Goal: Information Seeking & Learning: Learn about a topic

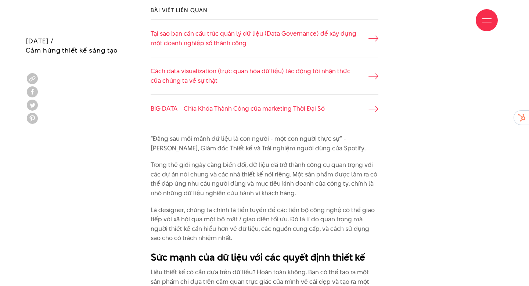
scroll to position [508, 0]
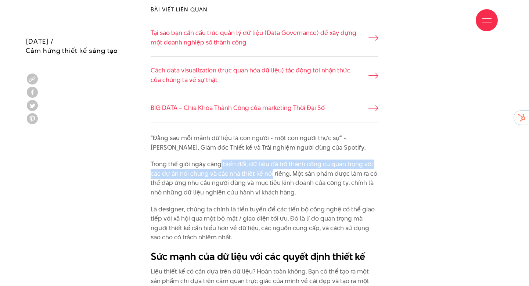
drag, startPoint x: 221, startPoint y: 165, endPoint x: 272, endPoint y: 178, distance: 52.7
click at [272, 178] on p "Trong thế giới ngày càng biến đổi, dữ liệu đã trở thành công cụ quan trọng với …" at bounding box center [265, 177] width 228 height 37
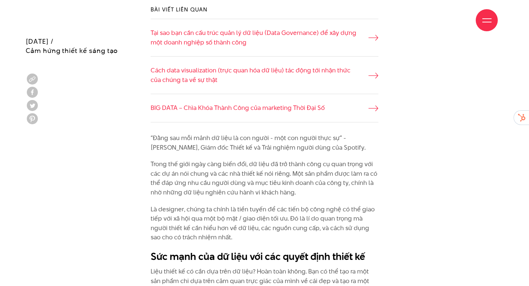
click at [223, 177] on p "Trong thế giới ngày càng biến đổi, dữ liệu đã trở thành công cụ quan trọng với …" at bounding box center [265, 177] width 228 height 37
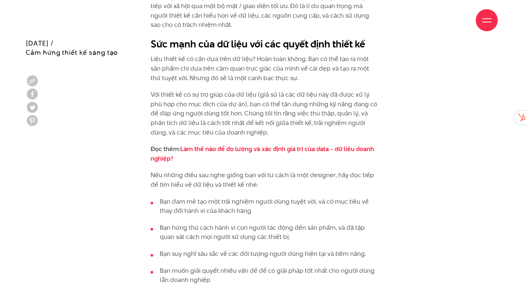
scroll to position [723, 0]
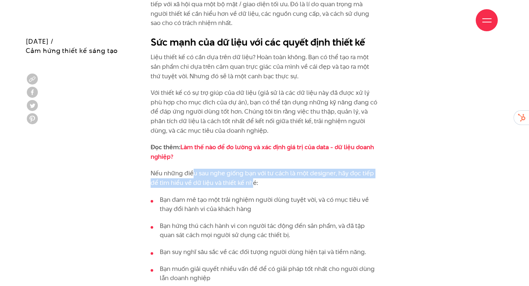
drag, startPoint x: 193, startPoint y: 175, endPoint x: 251, endPoint y: 186, distance: 59.6
click at [251, 186] on p "Nếu những điều sau nghe giống bạn với tư cách là một designer, hãy đọc tiếp để …" at bounding box center [265, 178] width 228 height 19
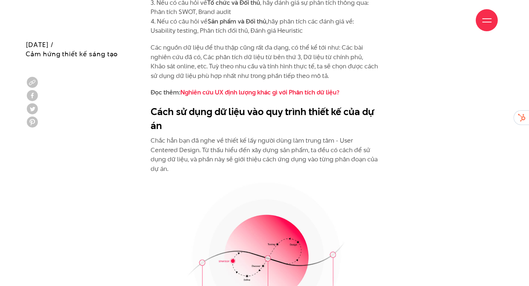
scroll to position [1328, 0]
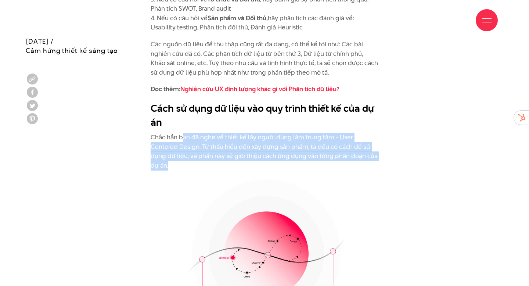
drag, startPoint x: 183, startPoint y: 139, endPoint x: 193, endPoint y: 166, distance: 28.9
click at [193, 166] on p "Chắc hẳn bạn đã nghe về thiết kế lấy người dùng làm trung tâm - User Centered D…" at bounding box center [265, 151] width 228 height 37
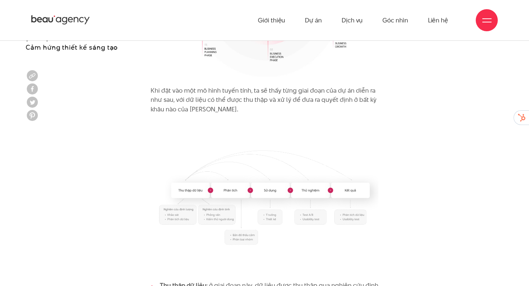
scroll to position [1575, 0]
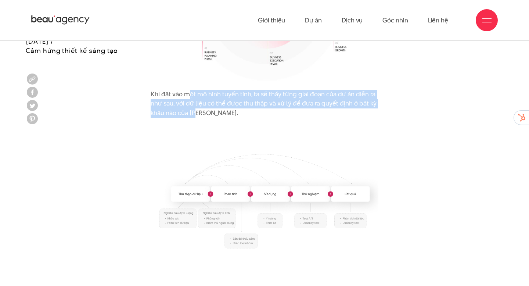
drag, startPoint x: 186, startPoint y: 97, endPoint x: 197, endPoint y: 110, distance: 16.7
click at [197, 110] on p "Khi đặt vào một mô hình tuyến tính, ta sẽ thấy từng giai đoạn của dự án diễn ra…" at bounding box center [265, 104] width 228 height 28
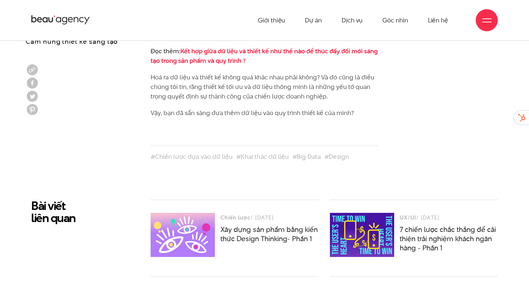
scroll to position [2309, 0]
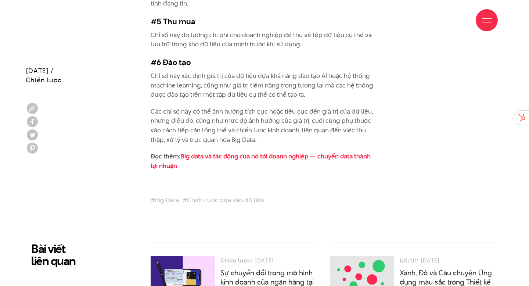
scroll to position [2104, 0]
